Goal: Navigation & Orientation: Find specific page/section

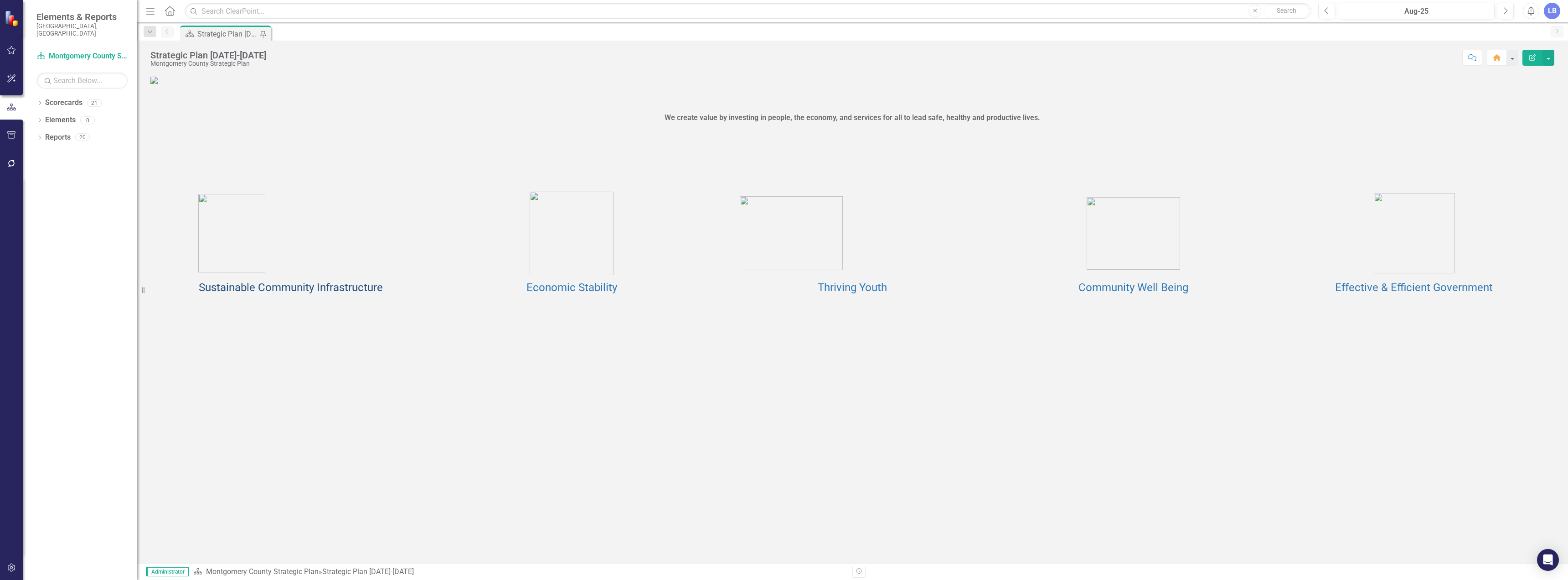
click at [324, 294] on link "Sustainable Community Infrastructure" at bounding box center [290, 287] width 184 height 13
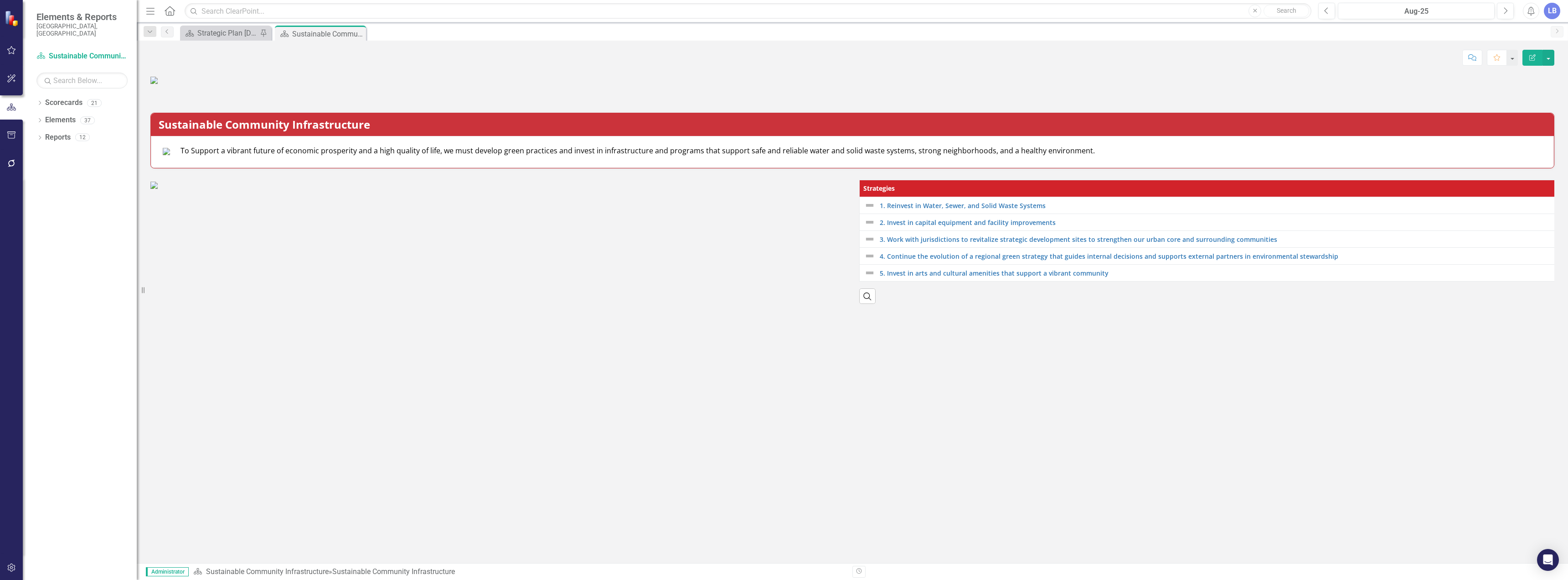
scroll to position [149, 0]
click at [980, 209] on link "1. Reinvest in Water, Sewer, and Solid Waste Systems" at bounding box center [1215, 205] width 672 height 7
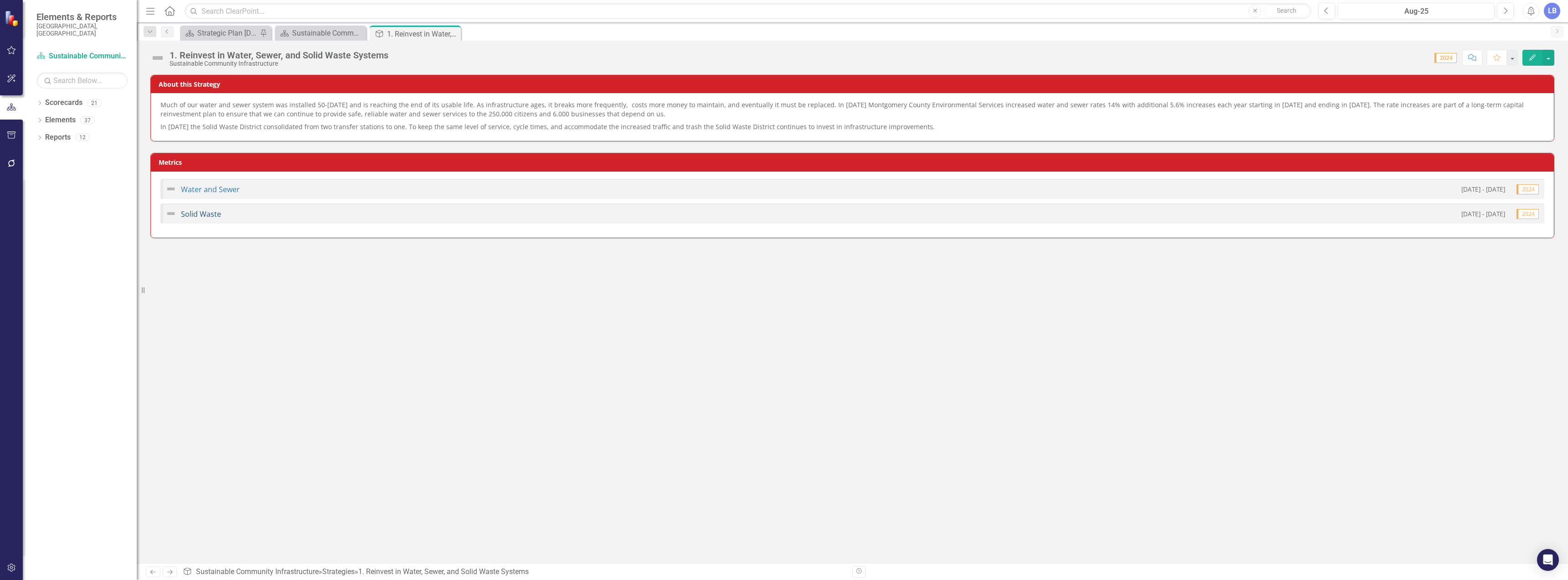
click at [203, 212] on link "Solid Waste" at bounding box center [201, 214] width 40 height 10
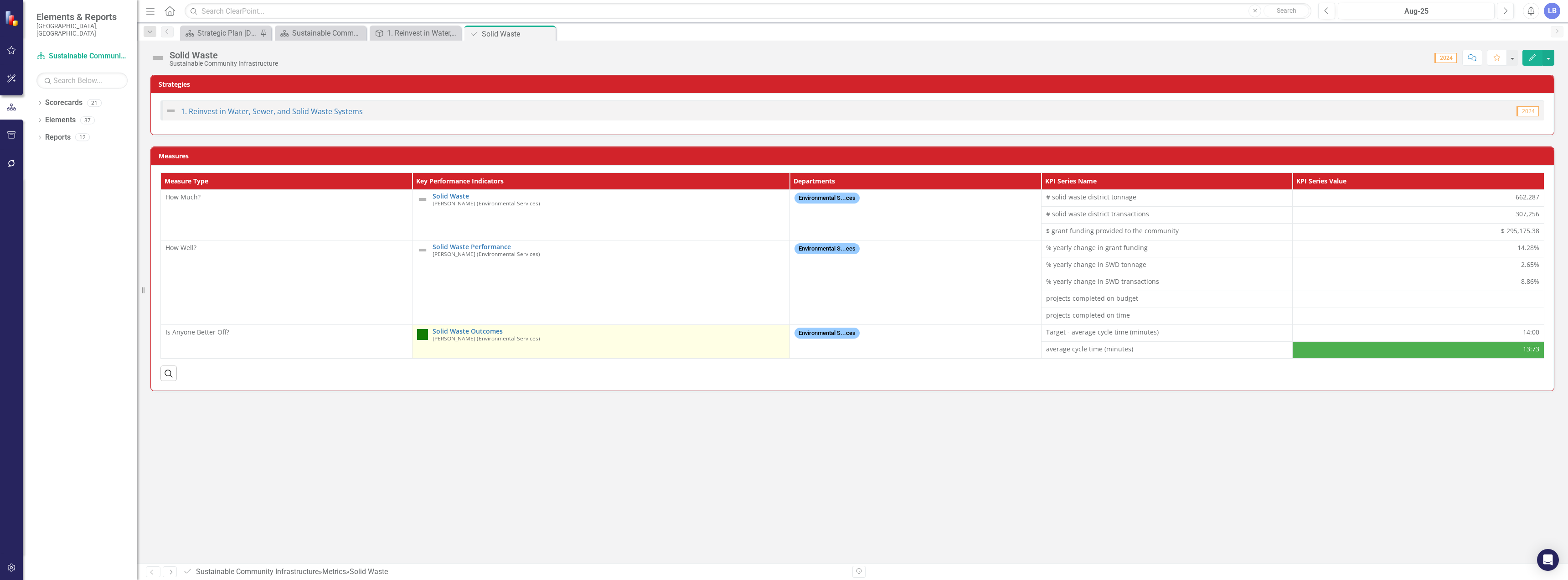
click at [487, 335] on small "[PERSON_NAME] (Environmental Services)" at bounding box center [486, 337] width 108 height 6
click at [483, 328] on link "Solid Waste Outcomes" at bounding box center [609, 330] width 353 height 7
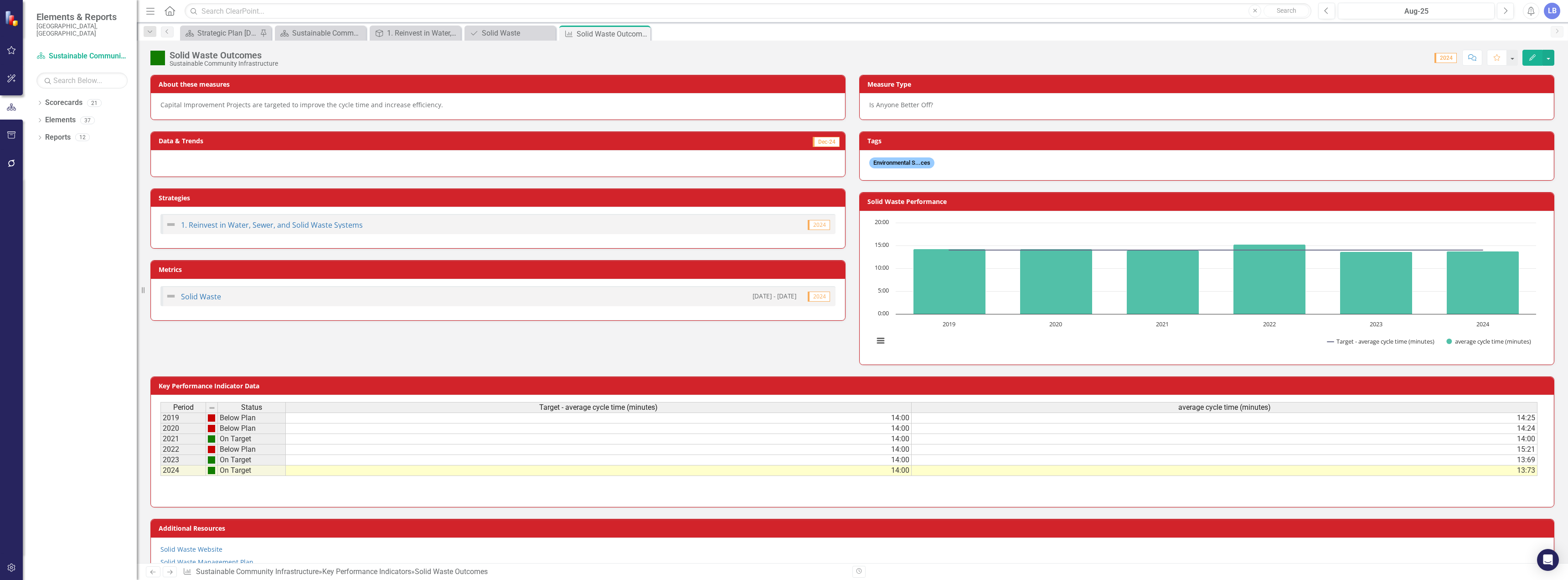
drag, startPoint x: 642, startPoint y: 32, endPoint x: 600, endPoint y: 39, distance: 42.6
click at [0, 0] on icon "Close" at bounding box center [0, 0] width 0 height 0
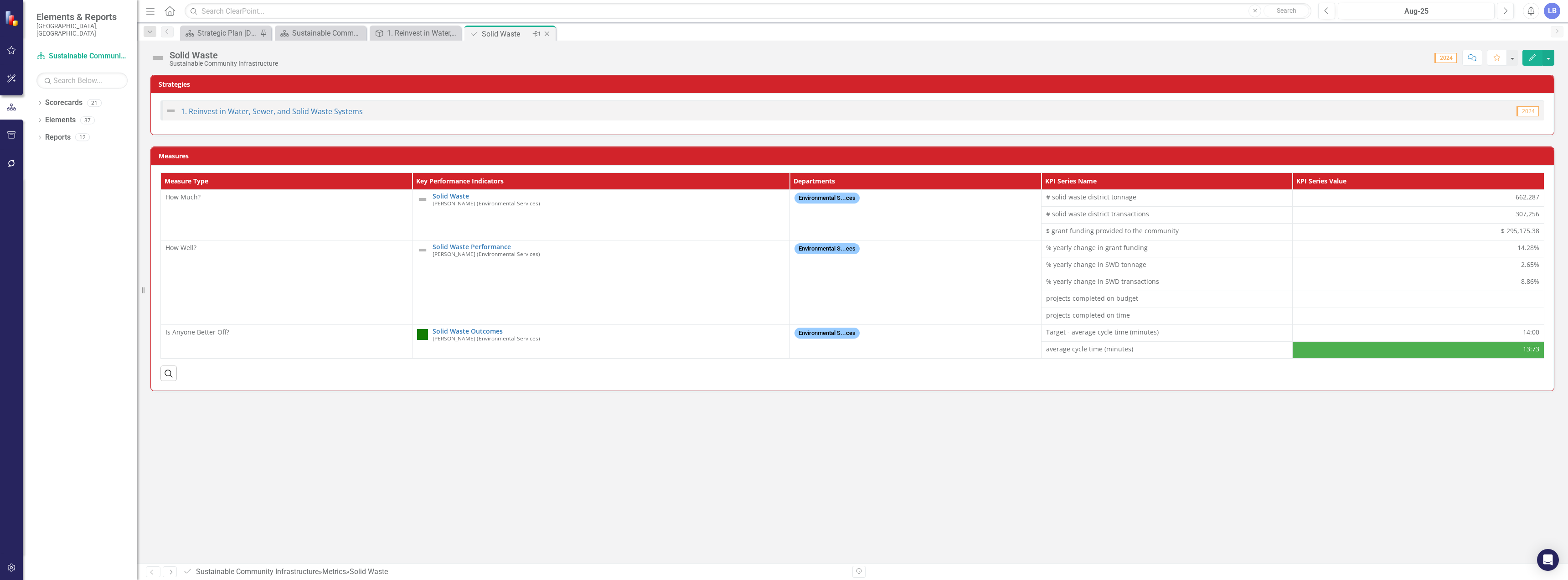
click at [546, 34] on icon "Close" at bounding box center [546, 34] width 9 height 7
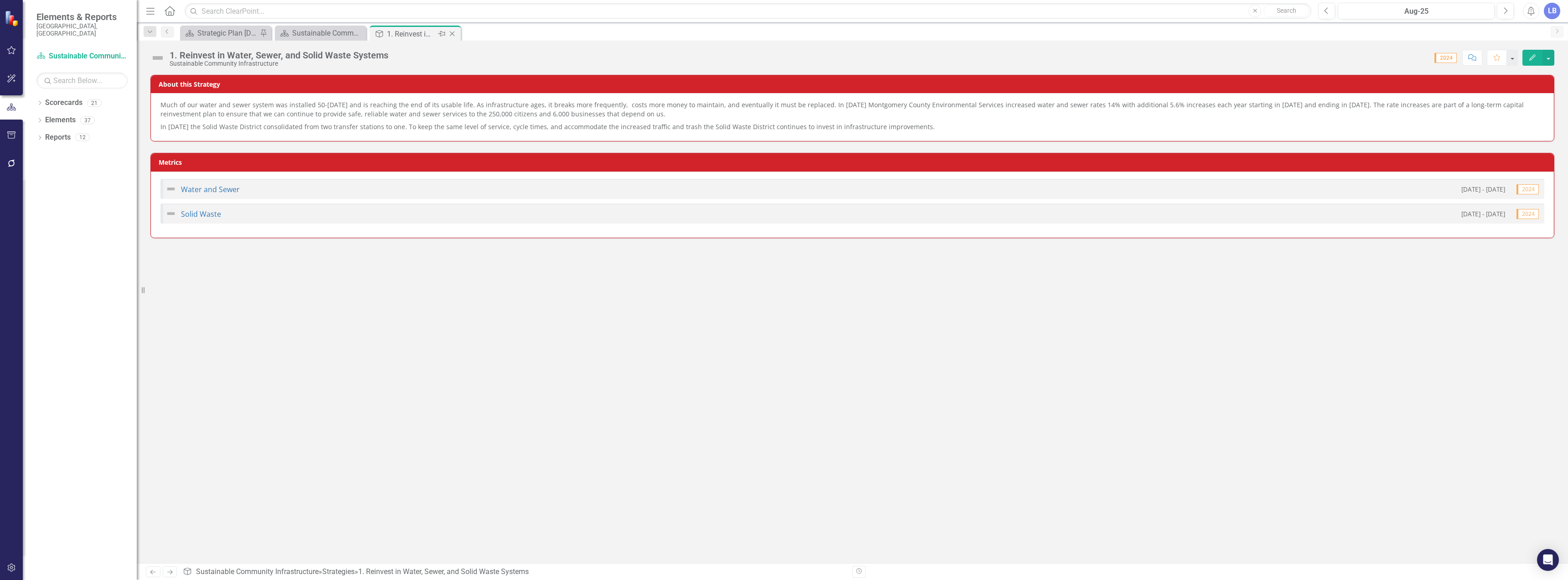
click at [454, 34] on icon "Close" at bounding box center [451, 34] width 9 height 7
